Goal: Task Accomplishment & Management: Use online tool/utility

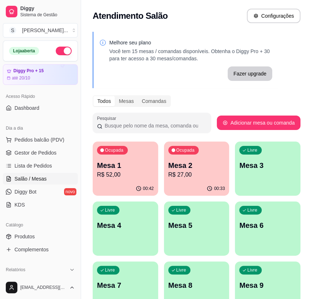
click at [182, 171] on p "R$ 27,00" at bounding box center [196, 175] width 57 height 9
click at [118, 170] on p "Mesa 1" at bounding box center [125, 166] width 57 height 10
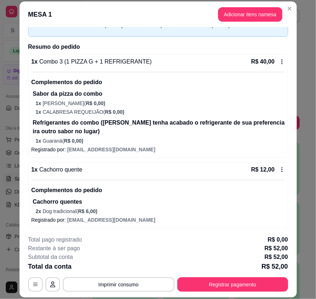
scroll to position [43, 0]
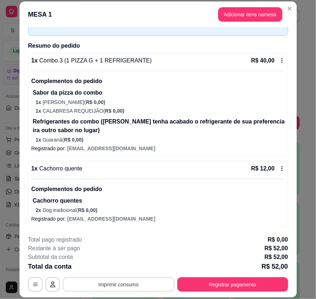
click at [143, 280] on button "Imprimir consumo" at bounding box center [119, 285] width 112 height 14
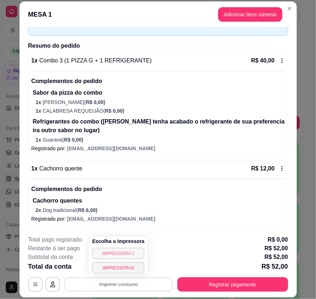
click at [139, 251] on button "IMPRESSORA 2" at bounding box center [118, 254] width 52 height 12
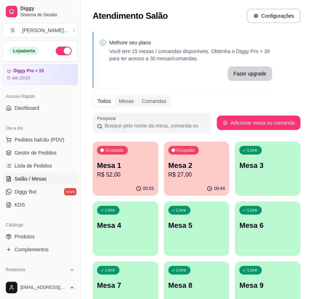
click at [129, 178] on p "R$ 52,00" at bounding box center [125, 175] width 57 height 9
click at [185, 171] on p "R$ 27,00" at bounding box center [196, 175] width 57 height 9
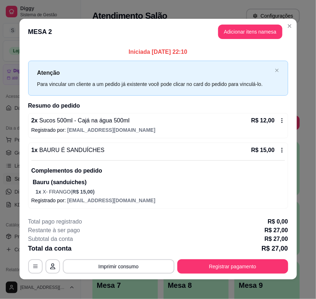
scroll to position [0, 0]
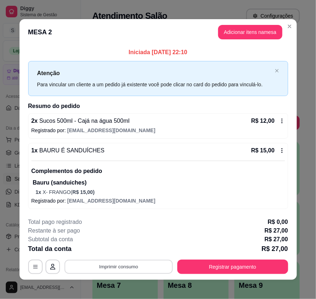
click at [114, 268] on button "Imprimir consumo" at bounding box center [118, 267] width 108 height 14
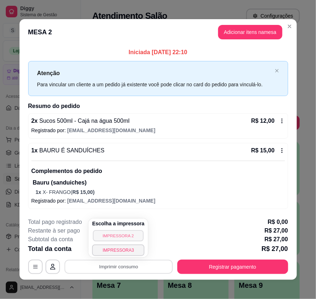
click at [131, 235] on button "IMPRESSORA 2" at bounding box center [118, 235] width 51 height 11
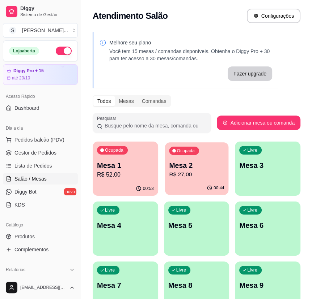
click at [195, 162] on p "Mesa 2" at bounding box center [196, 166] width 55 height 10
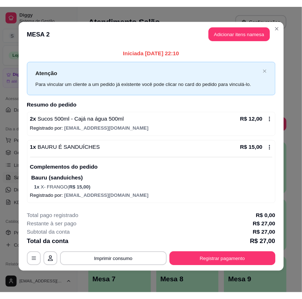
scroll to position [4, 0]
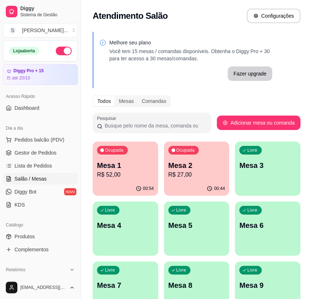
click at [221, 104] on div "Todos Mesas Comandas" at bounding box center [197, 101] width 208 height 12
click at [280, 48] on div "Melhore seu plano Você tem 15 mesas / comandas disponíveis. Obtenha o Diggy Pro…" at bounding box center [196, 205] width 231 height 357
click at [133, 180] on div "Ocupada Mesa 1 R$ 52,00" at bounding box center [125, 162] width 65 height 40
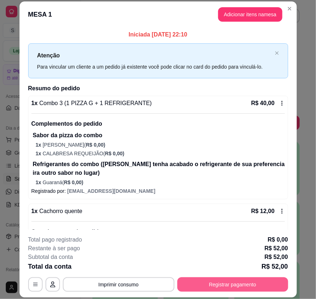
click at [215, 281] on button "Registrar pagamento" at bounding box center [233, 285] width 111 height 14
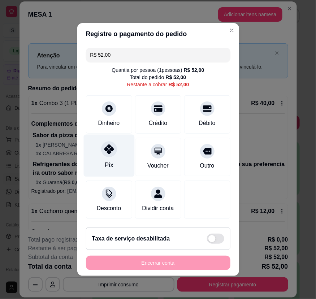
drag, startPoint x: 102, startPoint y: 157, endPoint x: 112, endPoint y: 166, distance: 12.8
click at [105, 159] on div "Pix" at bounding box center [109, 156] width 51 height 42
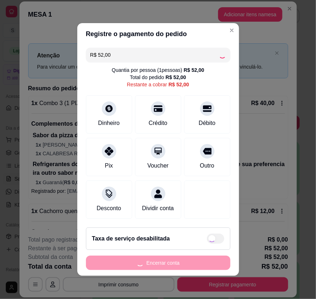
type input "R$ 0,00"
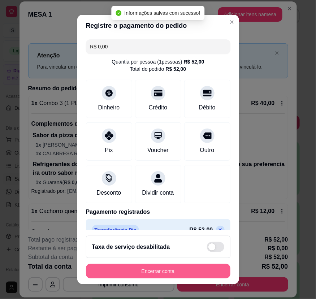
click at [169, 275] on button "Encerrar conta" at bounding box center [158, 271] width 145 height 14
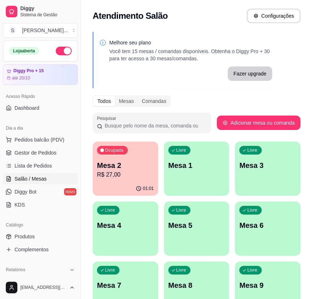
click at [135, 190] on div "01:01" at bounding box center [125, 189] width 65 height 14
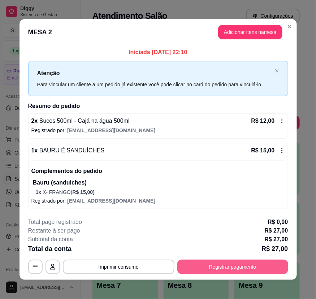
click at [201, 272] on button "Registrar pagamento" at bounding box center [233, 267] width 111 height 14
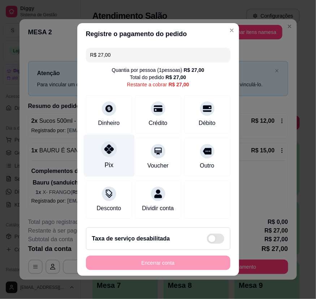
click at [104, 164] on div "Pix" at bounding box center [108, 165] width 9 height 9
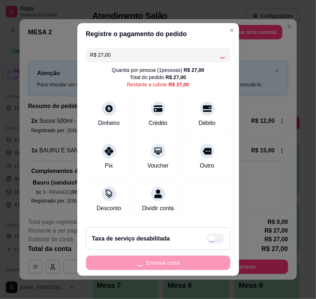
type input "R$ 0,00"
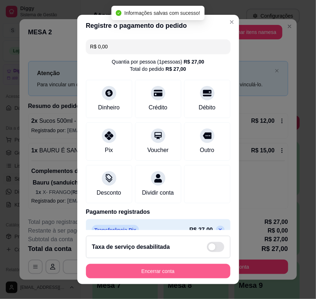
click at [145, 264] on div "Encerrar conta" at bounding box center [158, 271] width 145 height 14
click at [148, 270] on button "Encerrar conta" at bounding box center [158, 271] width 145 height 14
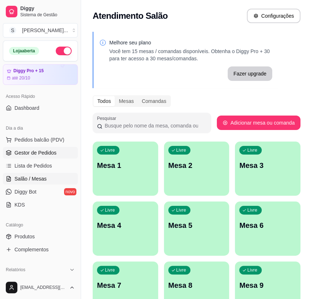
click at [20, 152] on span "Gestor de Pedidos" at bounding box center [35, 152] width 42 height 7
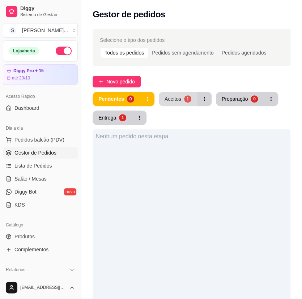
click at [193, 96] on button "Aceitos 1" at bounding box center [178, 99] width 38 height 14
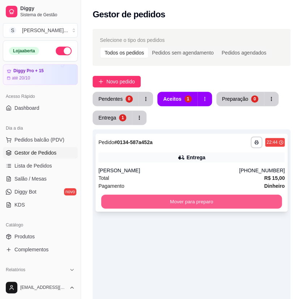
click at [241, 202] on button "Mover para preparo" at bounding box center [191, 202] width 181 height 14
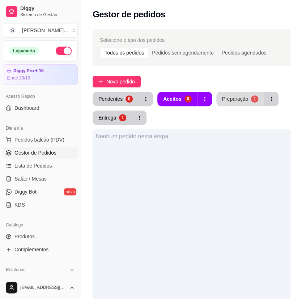
click at [247, 98] on button "Preparação 1" at bounding box center [240, 99] width 48 height 14
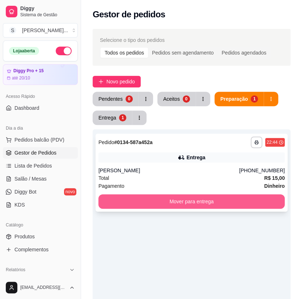
click at [190, 208] on button "Mover para entrega" at bounding box center [191, 202] width 186 height 14
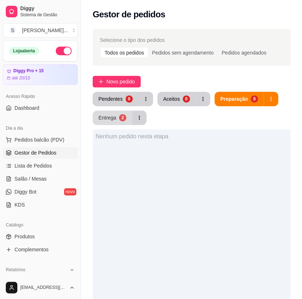
click at [117, 118] on button "Entrega 2" at bounding box center [112, 118] width 39 height 14
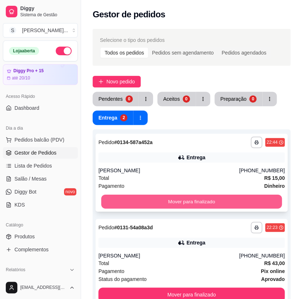
click at [157, 197] on button "Mover para finalizado" at bounding box center [191, 202] width 181 height 14
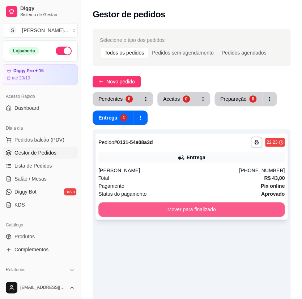
click at [163, 210] on button "Mover para finalizado" at bounding box center [191, 209] width 186 height 14
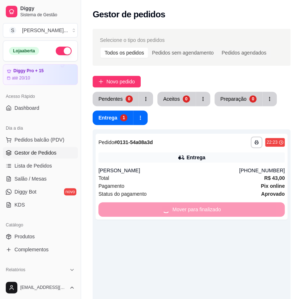
click at [172, 231] on div "**********" at bounding box center [192, 278] width 198 height 299
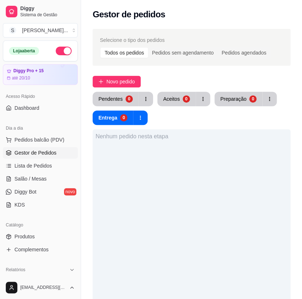
scroll to position [159, 0]
